Goal: Task Accomplishment & Management: Manage account settings

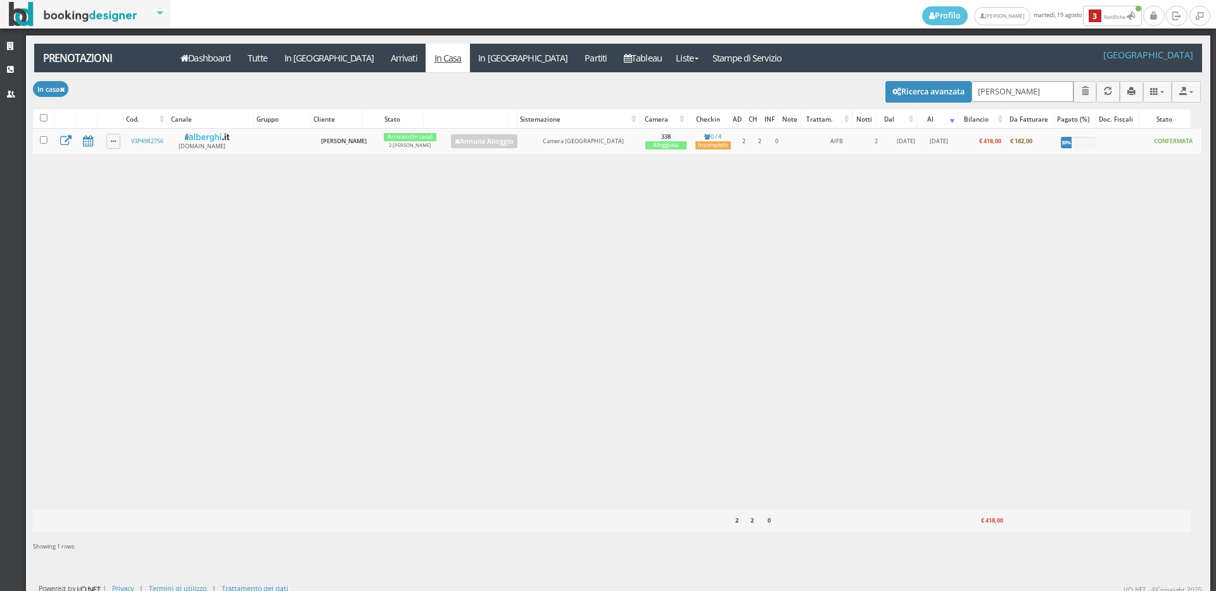
drag, startPoint x: 997, startPoint y: 91, endPoint x: 779, endPoint y: 89, distance: 217.3
click at [779, 89] on div "Modifica selezionati: [PERSON_NAME] come "Arrivato" [PERSON_NAME] come "Alloggi…" at bounding box center [617, 90] width 1168 height 35
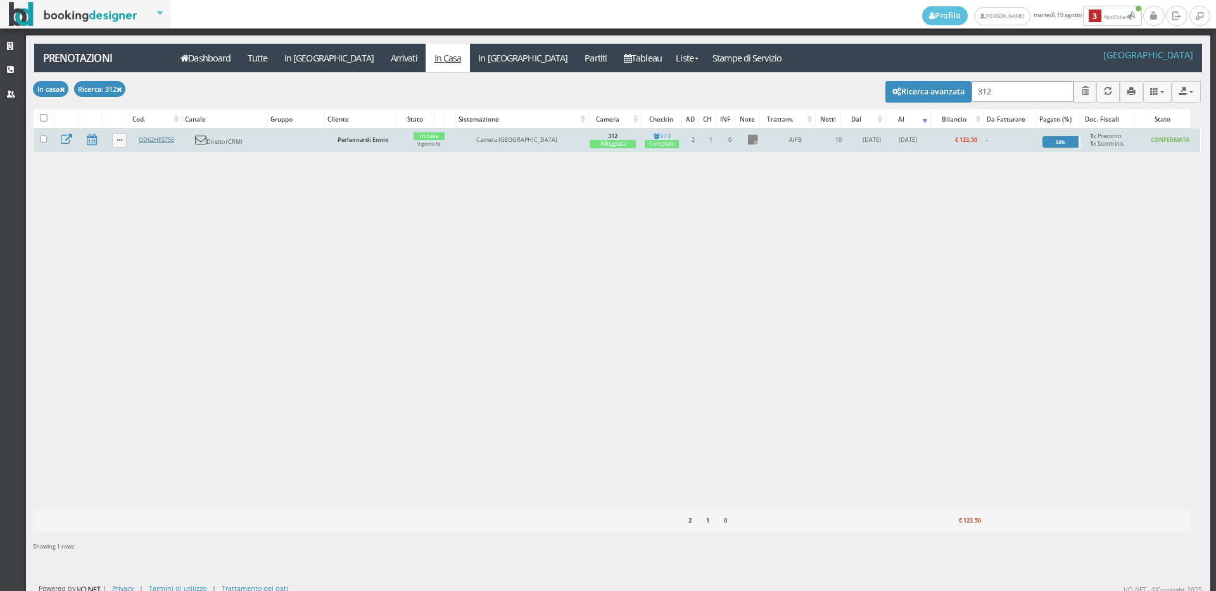
type input "312"
click at [155, 137] on link "OD62HP2756" at bounding box center [156, 140] width 35 height 8
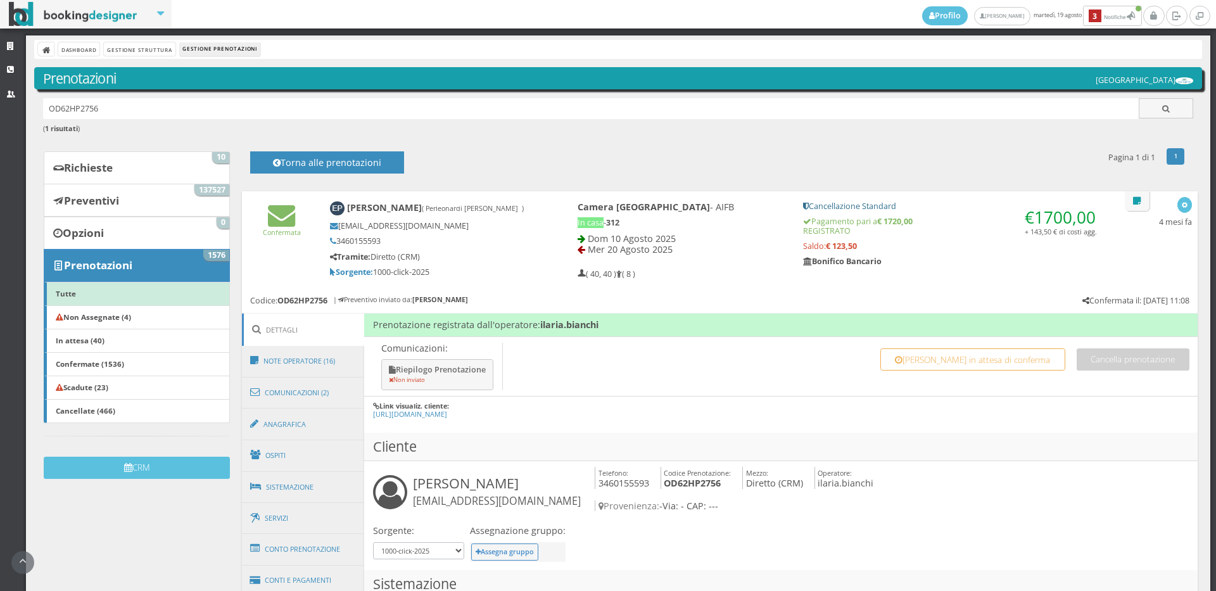
scroll to position [492, 0]
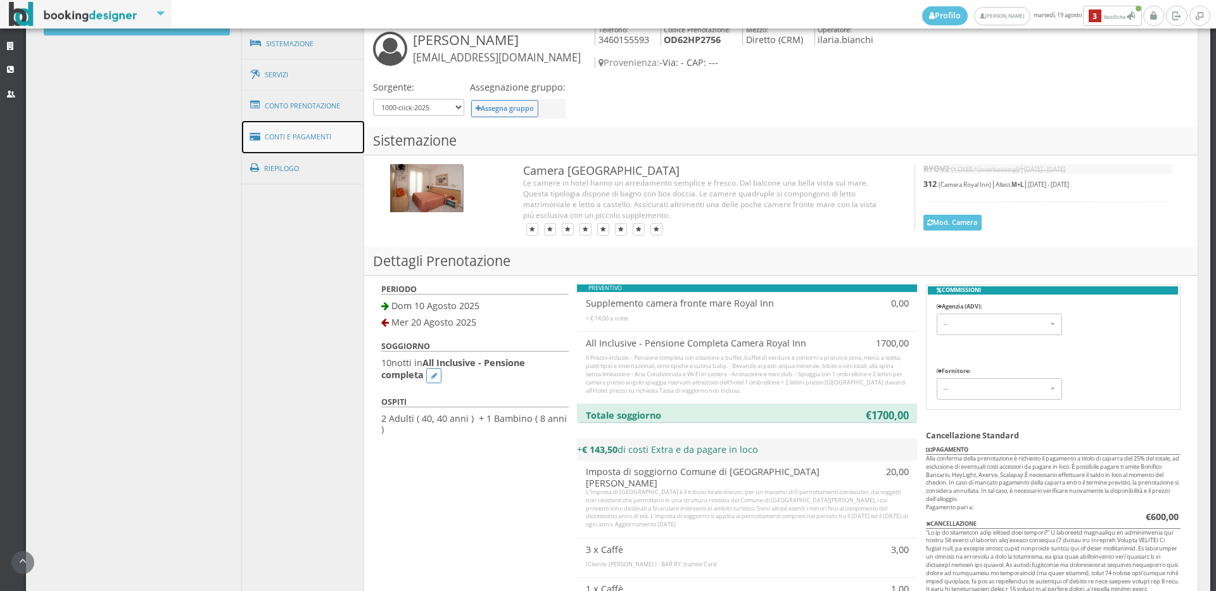
click at [324, 135] on link "Conti e Pagamenti" at bounding box center [303, 137] width 123 height 32
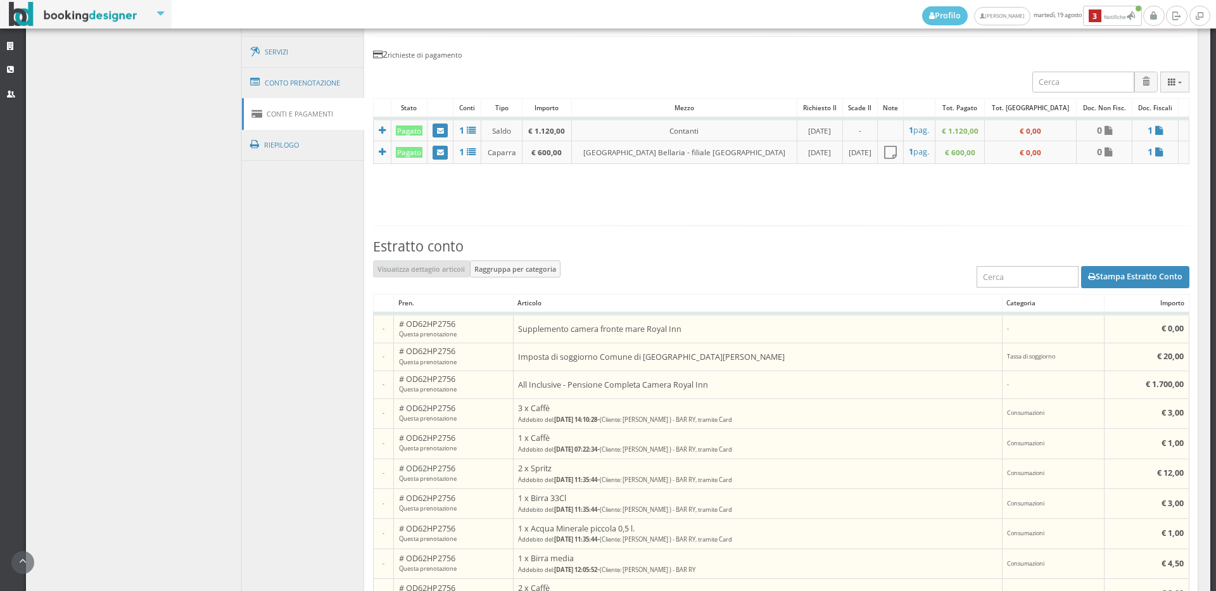
scroll to position [167, 0]
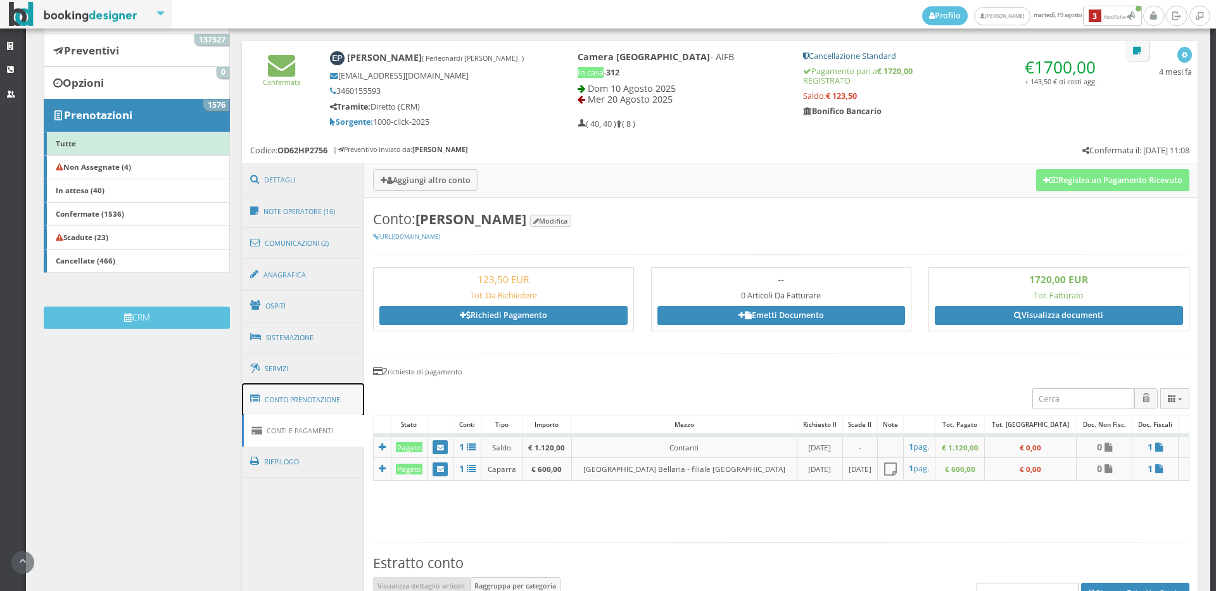
click at [312, 405] on link "Conto Prenotazione" at bounding box center [303, 399] width 123 height 33
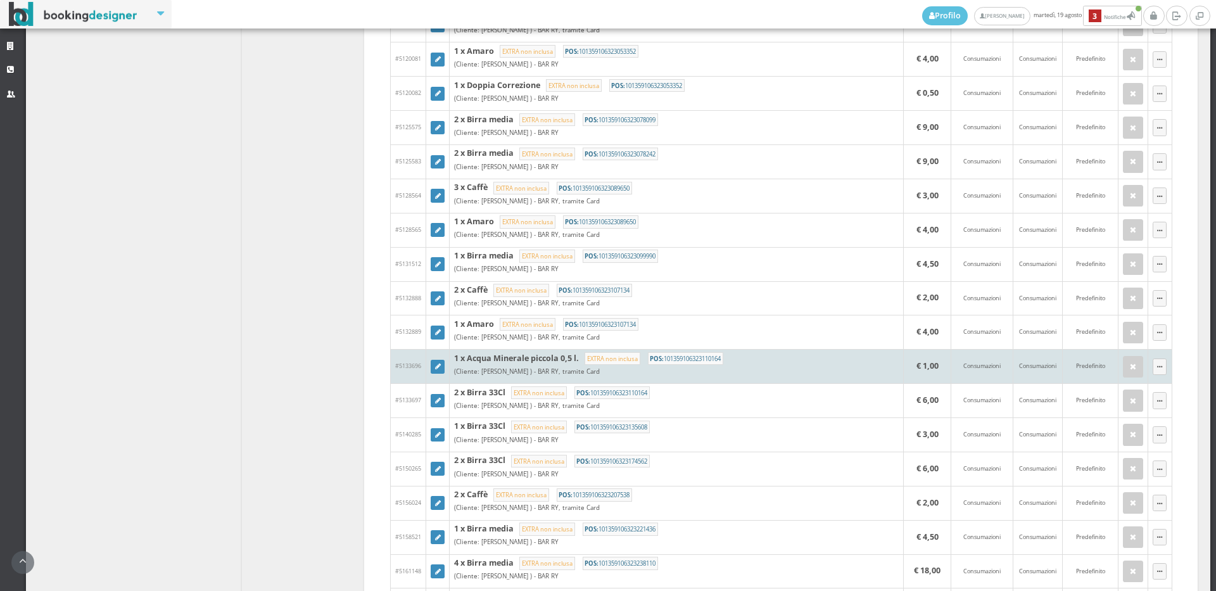
scroll to position [1363, 0]
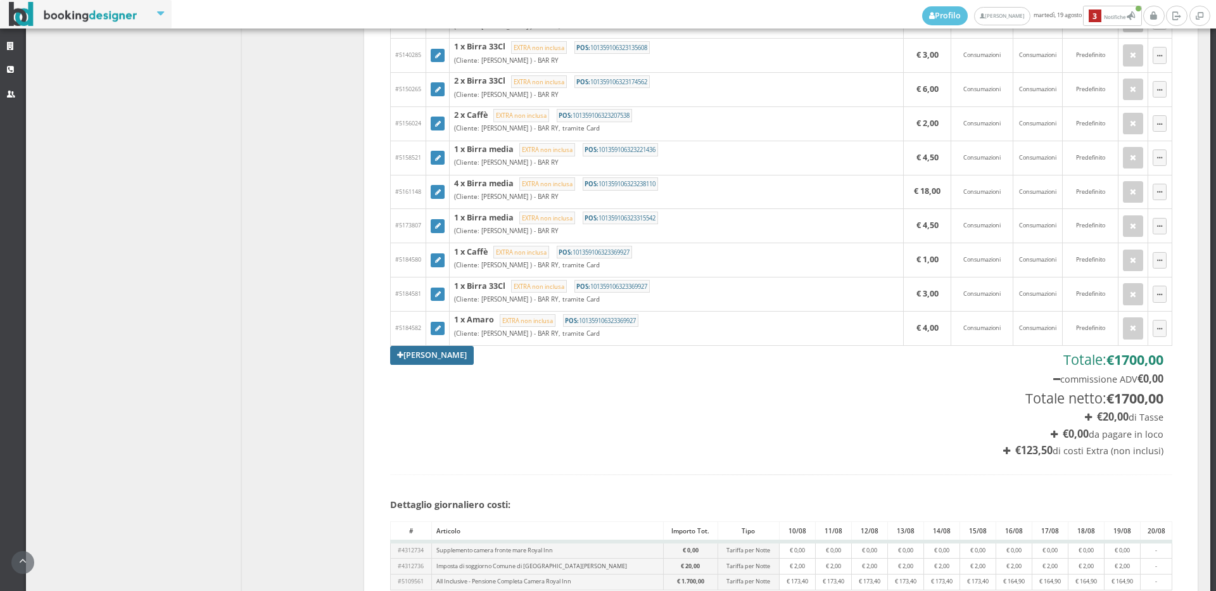
click at [450, 356] on link "Aggiungi Tariffa" at bounding box center [432, 355] width 84 height 19
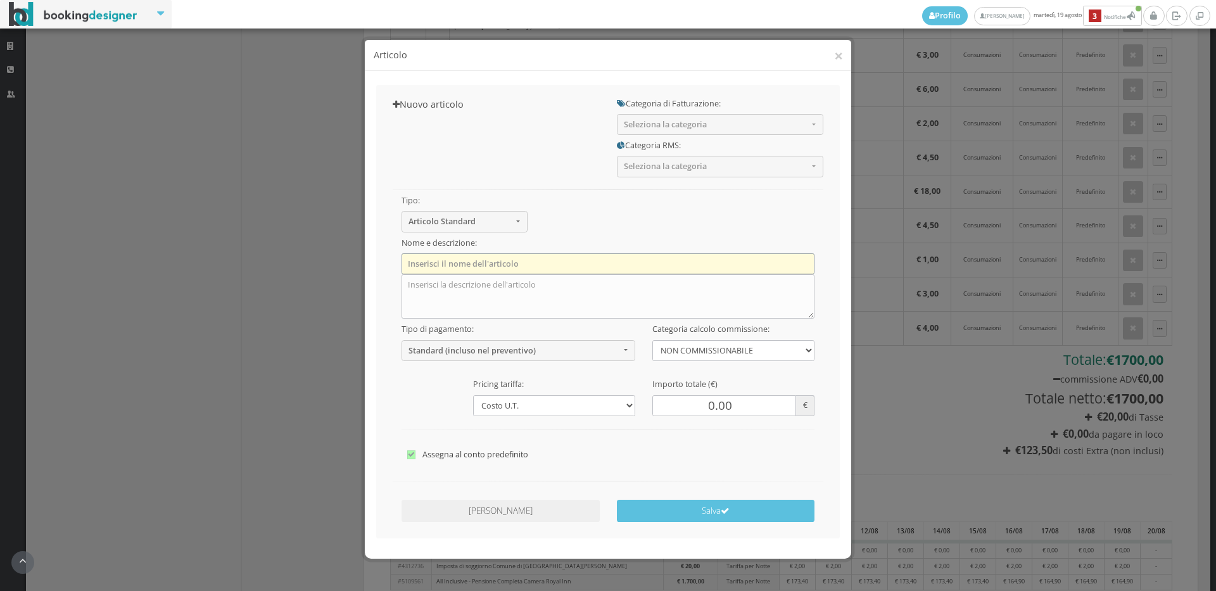
click at [514, 264] on input "text" at bounding box center [609, 263] width 414 height 21
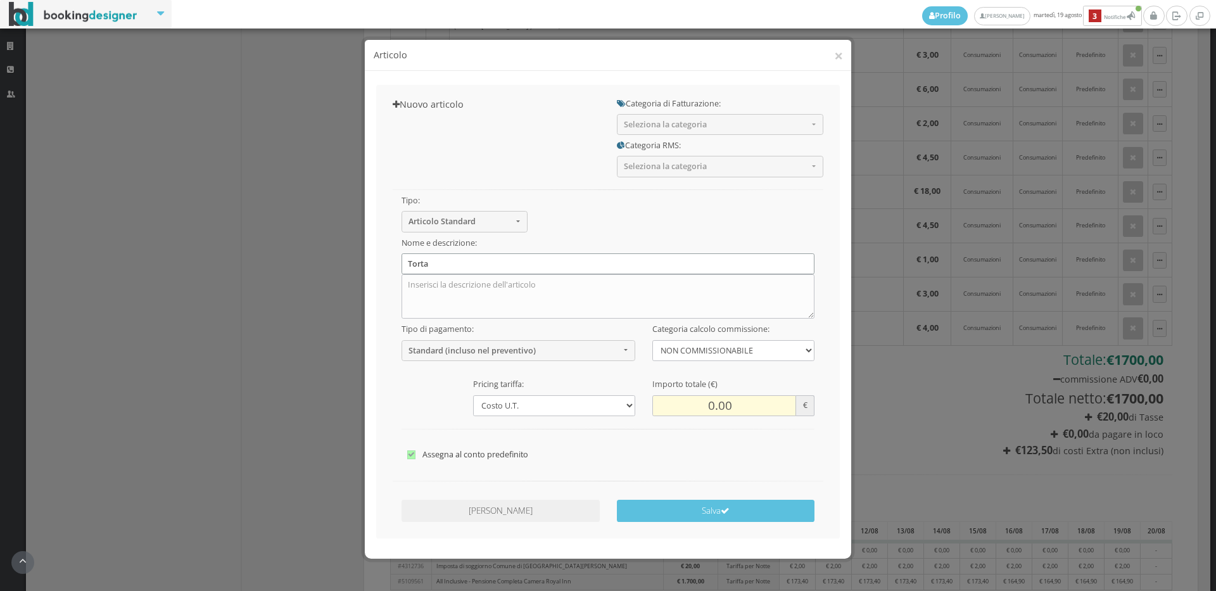
type input "Torta"
click at [712, 407] on input "0.00" at bounding box center [725, 405] width 144 height 21
click at [708, 409] on input "0.00" at bounding box center [725, 405] width 144 height 21
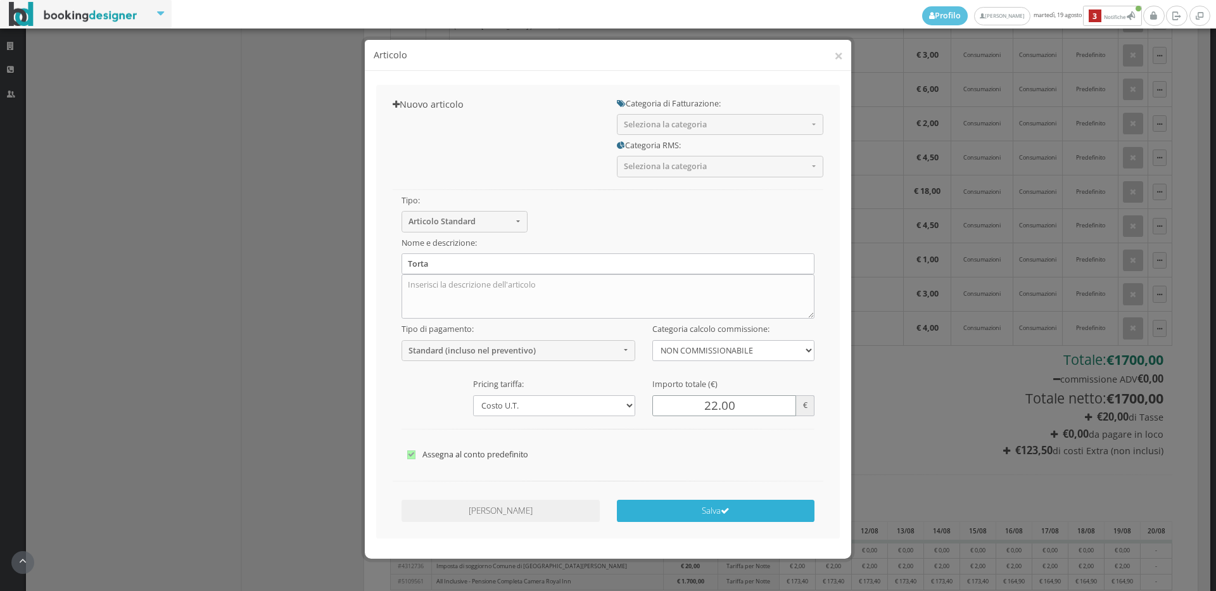
type input "22.00"
click at [741, 512] on button "Salva" at bounding box center [716, 511] width 198 height 22
